Goal: Information Seeking & Learning: Learn about a topic

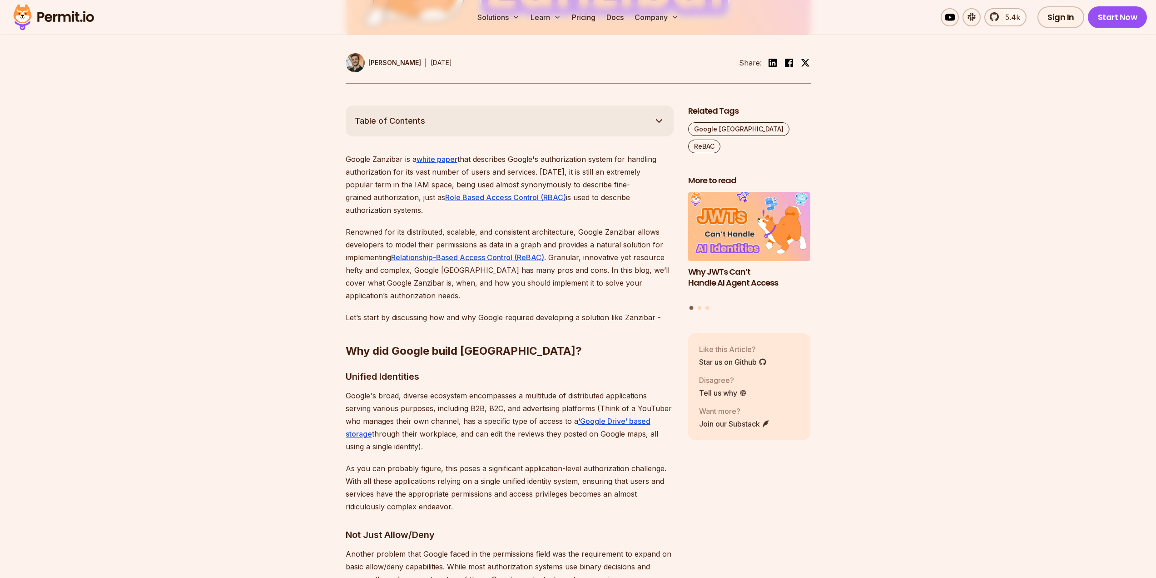
drag, startPoint x: 0, startPoint y: 0, endPoint x: 516, endPoint y: 335, distance: 615.3
click at [516, 335] on h2 "Why did Google build [GEOGRAPHIC_DATA]?" at bounding box center [510, 332] width 328 height 51
click at [589, 20] on link "Pricing" at bounding box center [583, 17] width 31 height 18
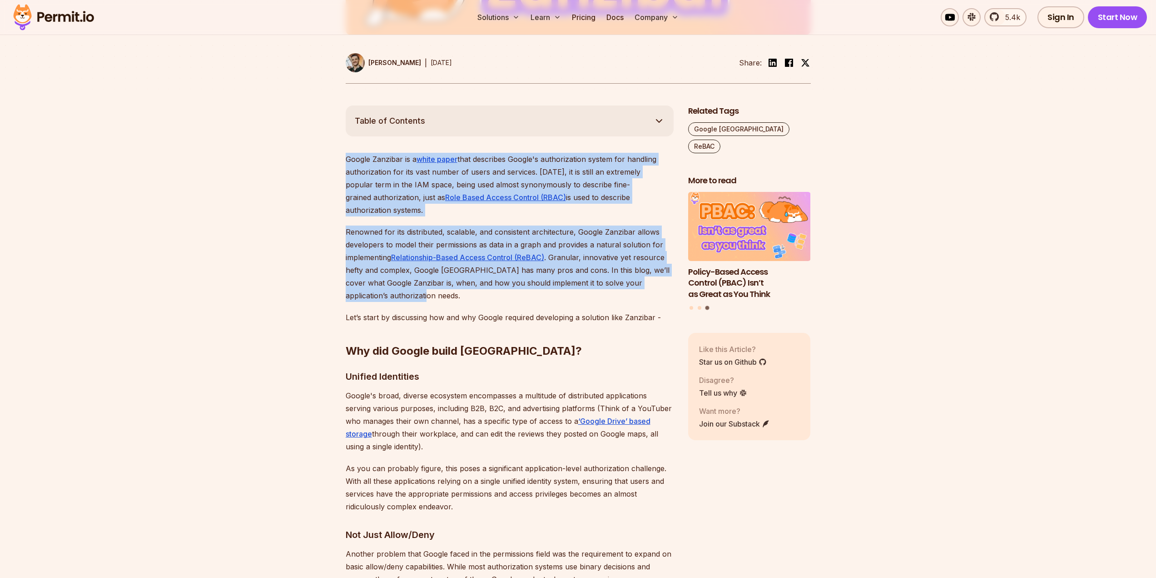
drag, startPoint x: 432, startPoint y: 279, endPoint x: 331, endPoint y: 160, distance: 155.7
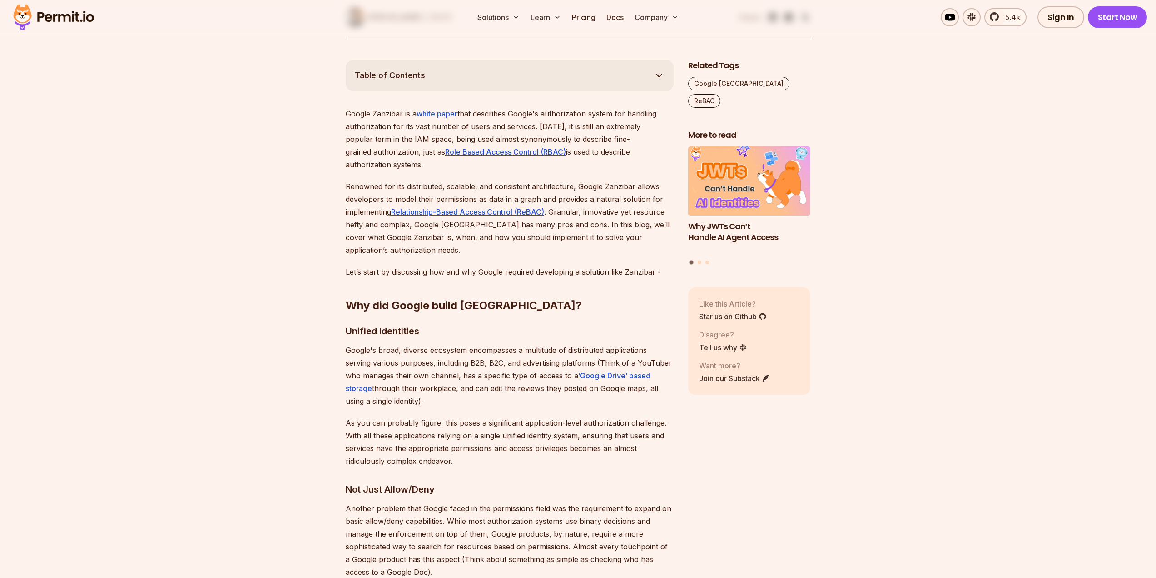
scroll to position [227, 0]
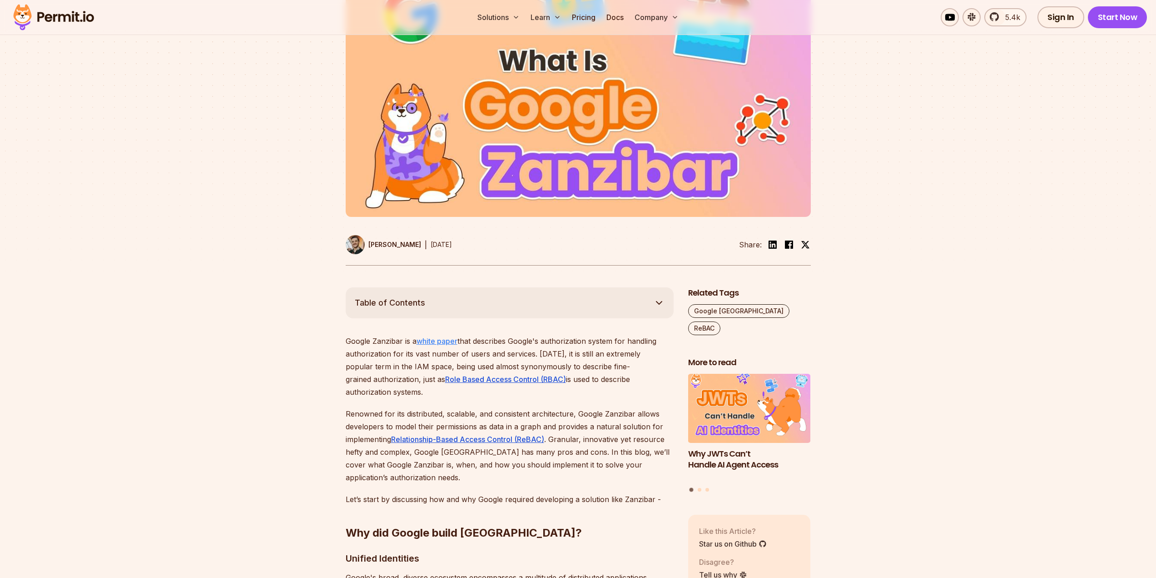
click at [453, 340] on link "white paper" at bounding box center [437, 340] width 41 height 9
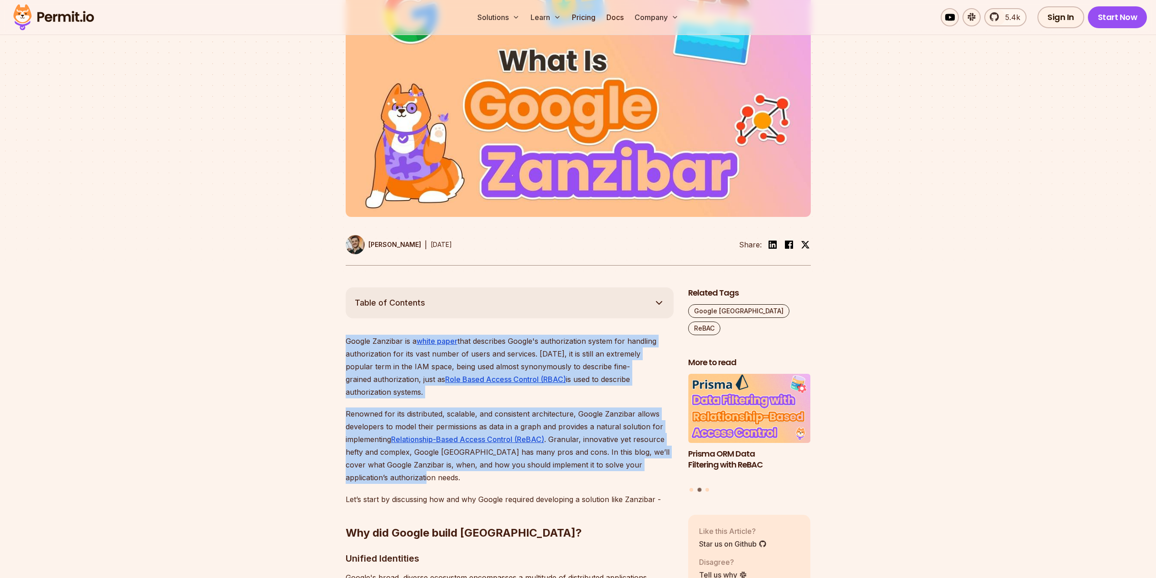
drag, startPoint x: 419, startPoint y: 466, endPoint x: 323, endPoint y: 341, distance: 157.8
click at [581, 360] on p "Google Zanzibar is a white paper that describes Google's authorization system f…" at bounding box center [510, 366] width 328 height 64
drag, startPoint x: 426, startPoint y: 464, endPoint x: 325, endPoint y: 335, distance: 163.7
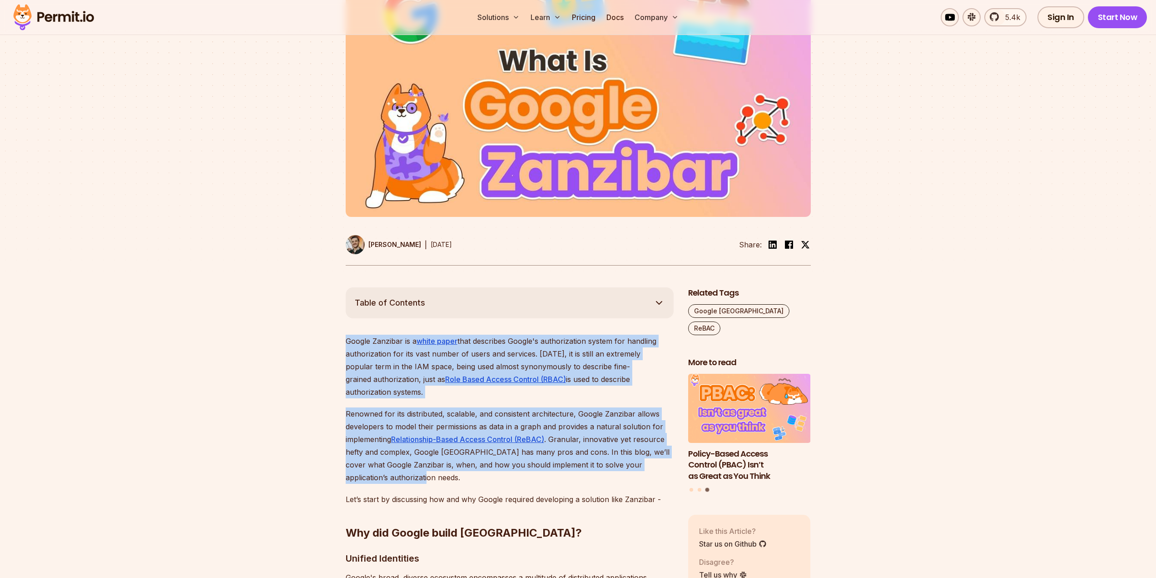
click at [346, 342] on p "Google Zanzibar is a white paper that describes Google's authorization system f…" at bounding box center [510, 366] width 328 height 64
drag, startPoint x: 347, startPoint y: 342, endPoint x: 447, endPoint y: 466, distance: 159.7
click at [446, 463] on p "Renowned for its distributed, scalable, and consistent architecture, Google Zan…" at bounding box center [510, 445] width 328 height 76
drag, startPoint x: 446, startPoint y: 463, endPoint x: 324, endPoint y: 342, distance: 171.9
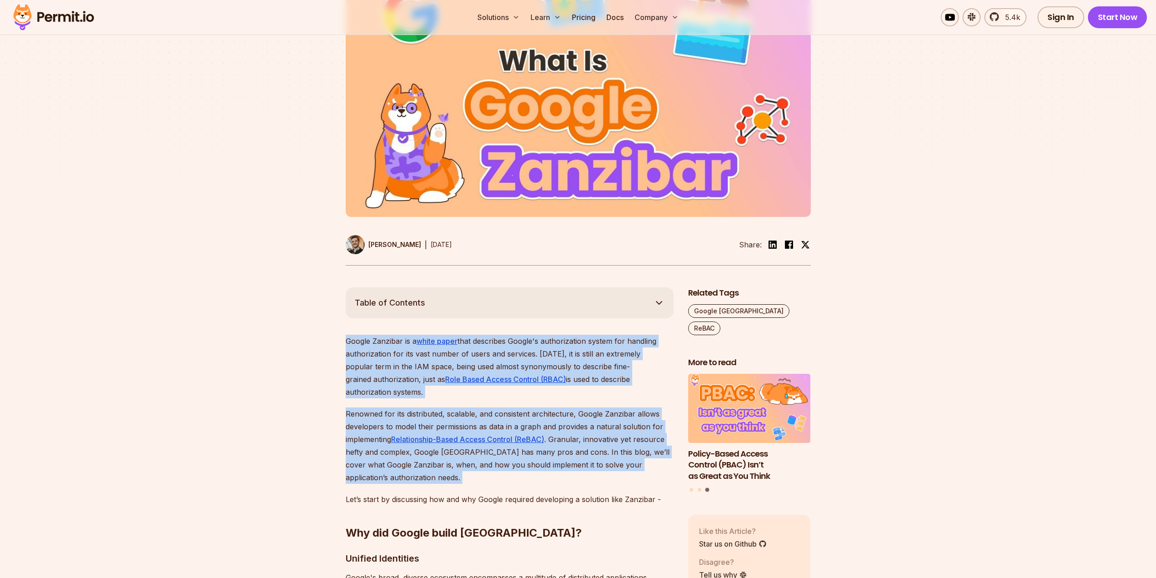
click at [364, 345] on p "Google Zanzibar is a white paper that describes Google's authorization system f…" at bounding box center [510, 366] width 328 height 64
drag, startPoint x: 348, startPoint y: 341, endPoint x: 475, endPoint y: 459, distance: 173.7
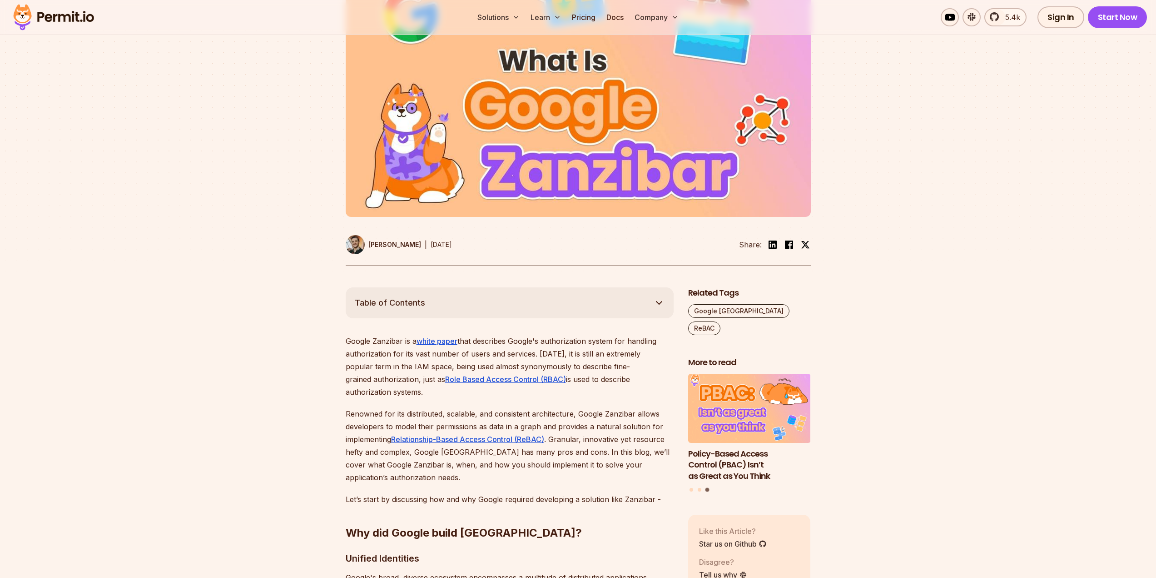
click at [476, 460] on p "Renowned for its distributed, scalable, and consistent architecture, Google Zan…" at bounding box center [510, 445] width 328 height 76
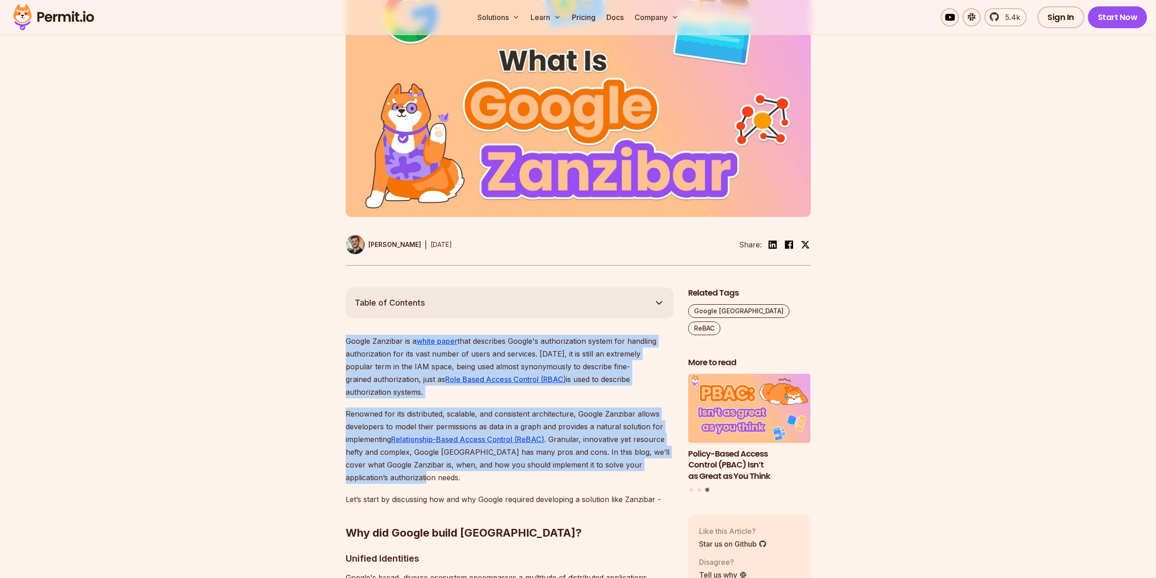
drag, startPoint x: 452, startPoint y: 466, endPoint x: 318, endPoint y: 343, distance: 182.4
click at [566, 368] on p "Google Zanzibar is a white paper that describes Google's authorization system f…" at bounding box center [510, 366] width 328 height 64
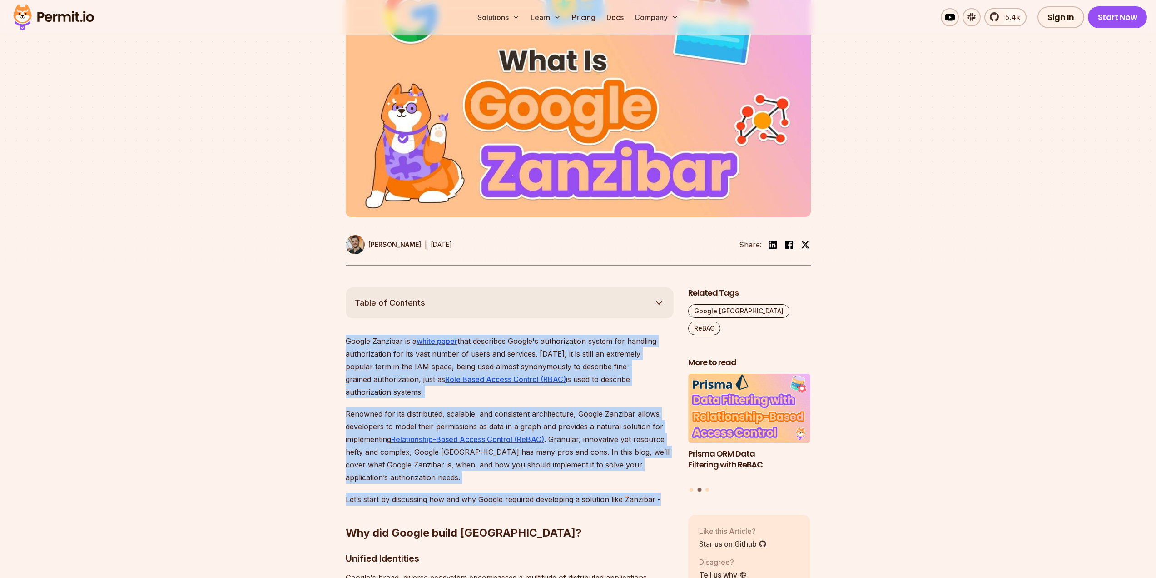
drag, startPoint x: 659, startPoint y: 486, endPoint x: 331, endPoint y: 346, distance: 356.5
click at [351, 348] on p "Google Zanzibar is a white paper that describes Google's authorization system f…" at bounding box center [510, 366] width 328 height 64
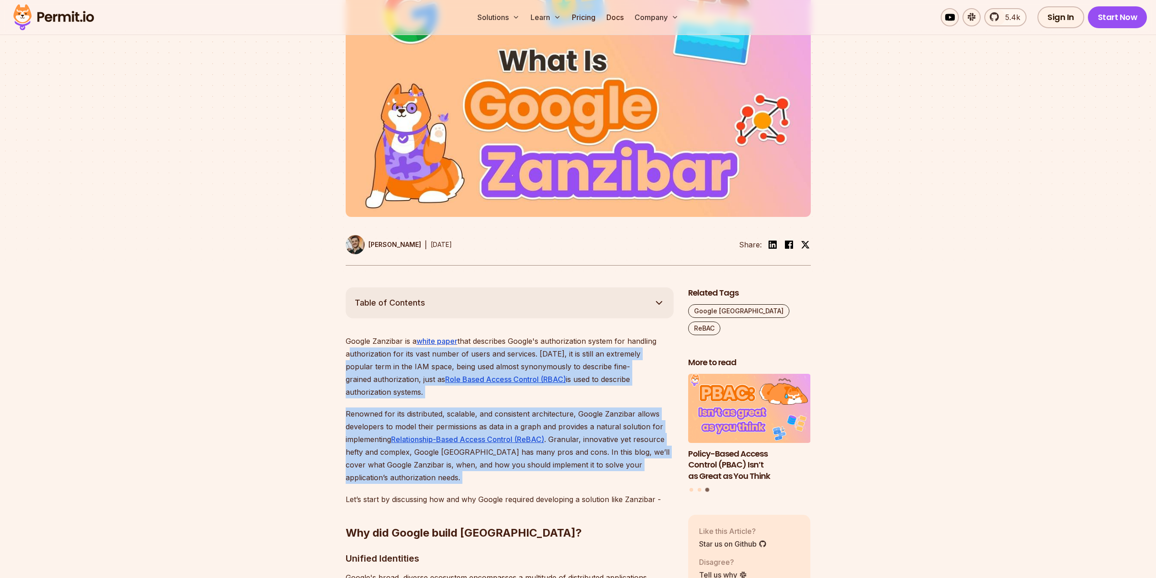
drag, startPoint x: 351, startPoint y: 348, endPoint x: 592, endPoint y: 470, distance: 269.7
click at [592, 470] on p "Renowned for its distributed, scalable, and consistent architecture, Google Zan…" at bounding box center [510, 445] width 328 height 76
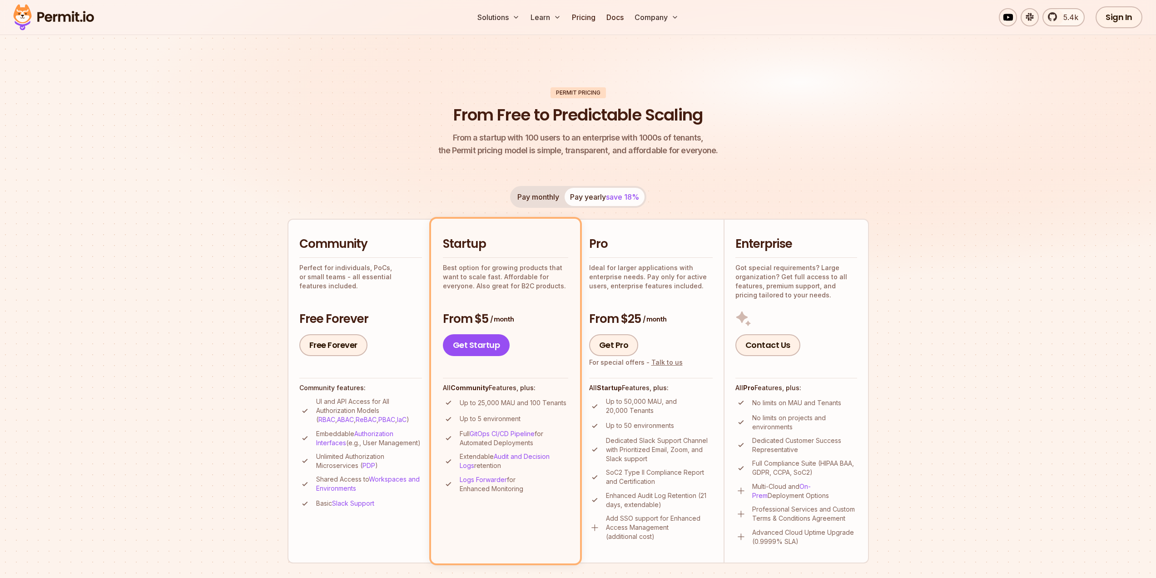
scroll to position [91, 0]
